Goal: Find specific page/section: Find specific page/section

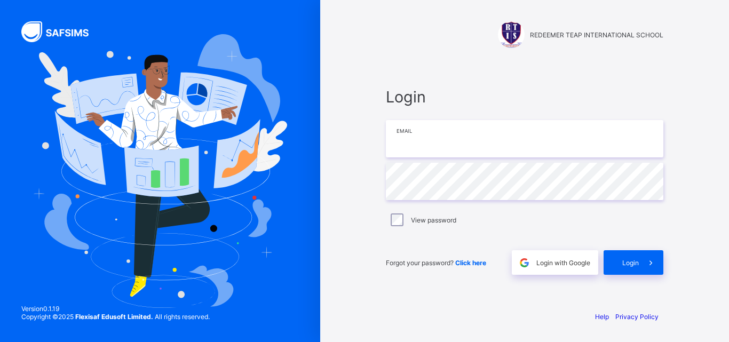
click at [422, 140] on input "email" at bounding box center [525, 138] width 278 height 37
type input "**********"
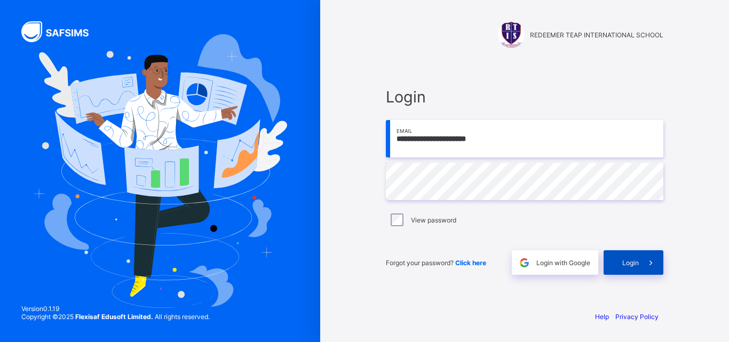
click at [634, 270] on div "Login" at bounding box center [634, 262] width 60 height 25
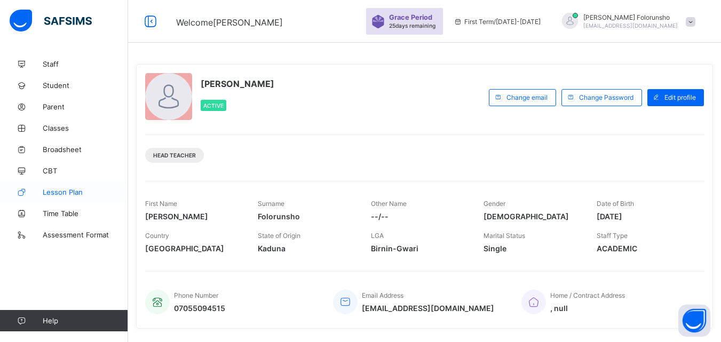
click at [54, 195] on span "Lesson Plan" at bounding box center [85, 192] width 85 height 9
